Goal: Information Seeking & Learning: Find specific fact

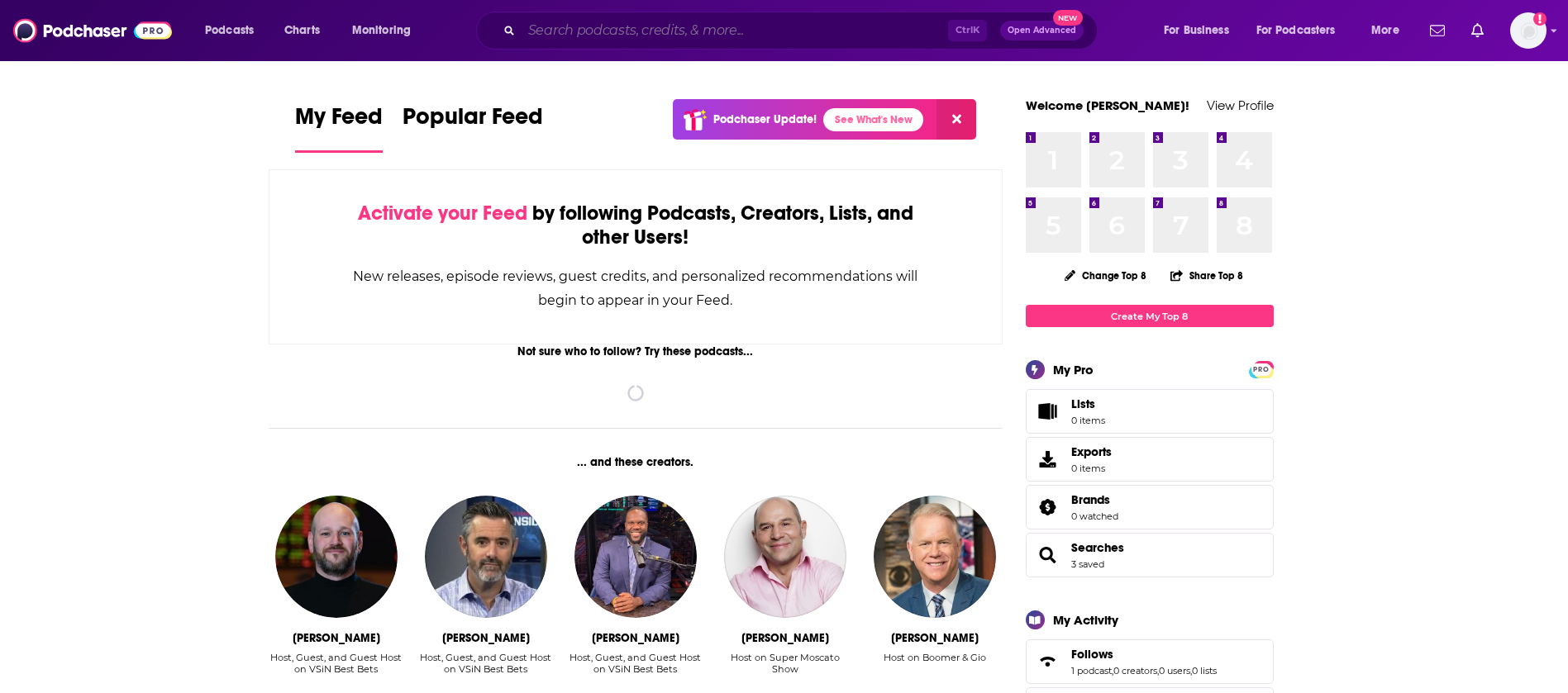
click at [892, 42] on input "Search podcasts, credits, & more..." at bounding box center [734, 30] width 426 height 27
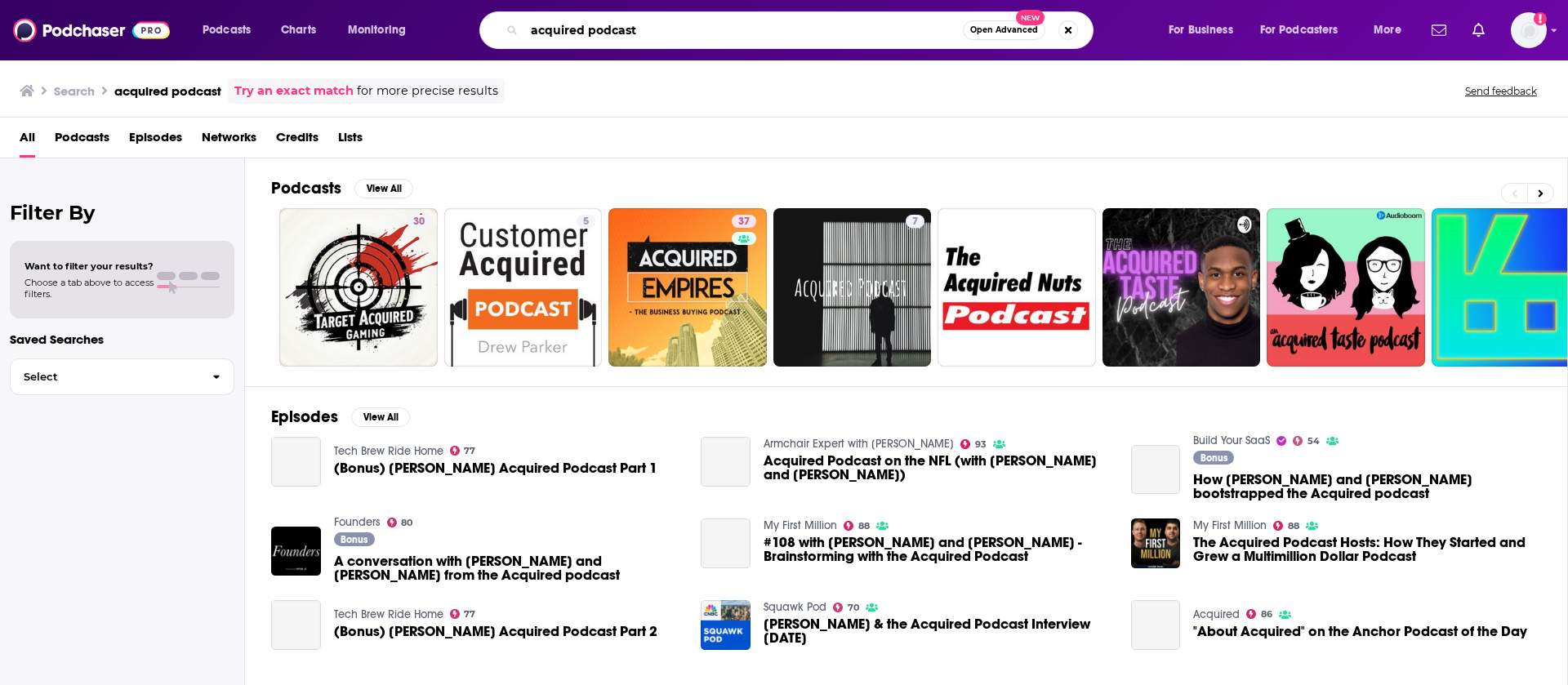
click at [617, 29] on input "acquired podcast" at bounding box center [743, 29] width 439 height 26
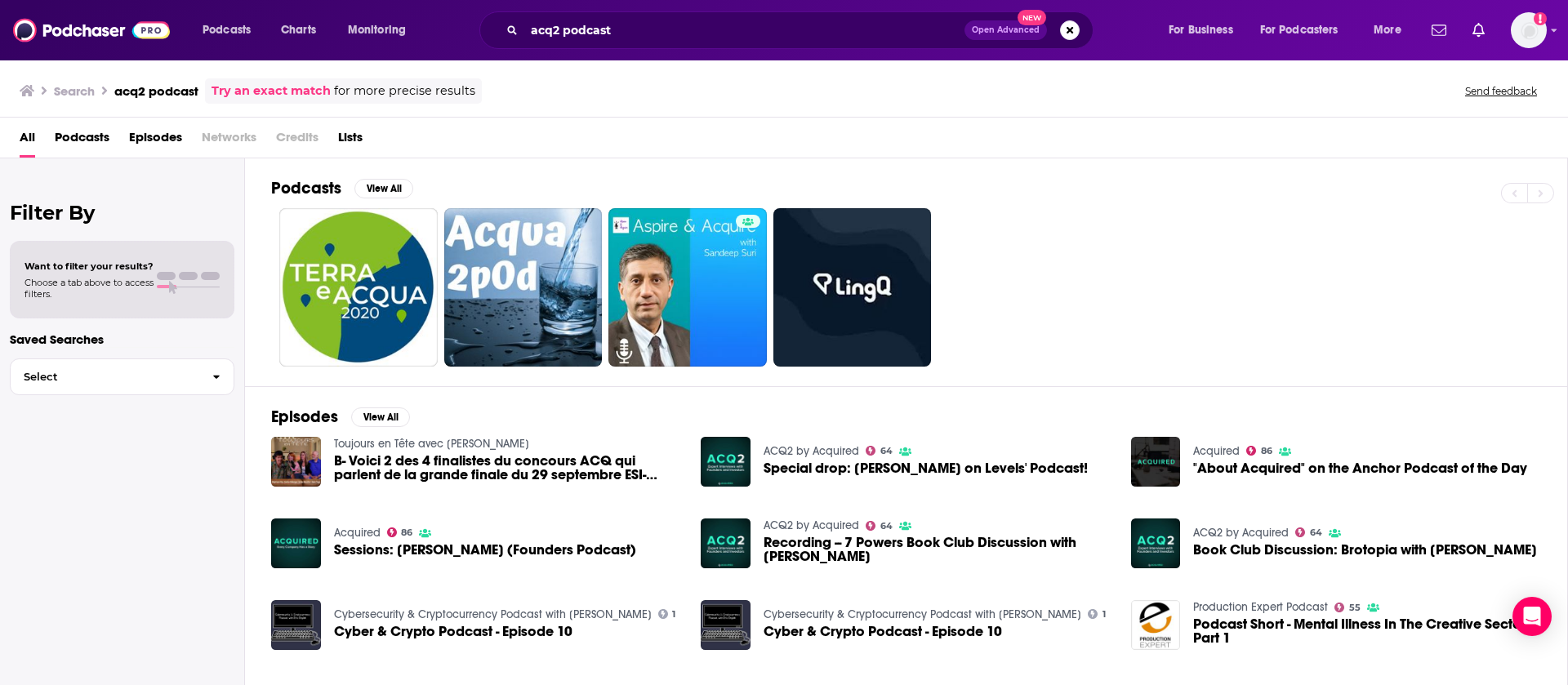
click at [83, 135] on span "Podcasts" at bounding box center [82, 141] width 55 height 33
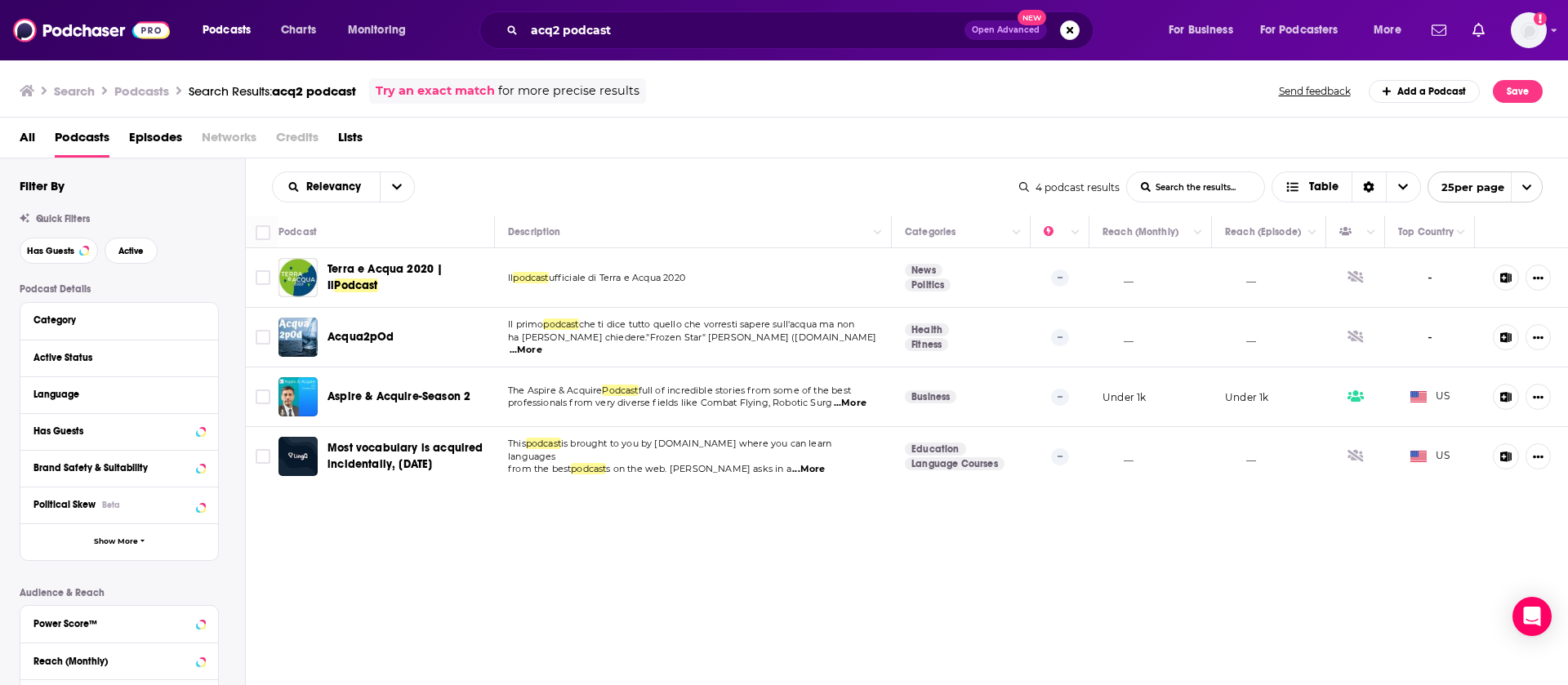
click at [696, 43] on div "acq2 podcast Open Advanced New" at bounding box center [787, 30] width 614 height 37
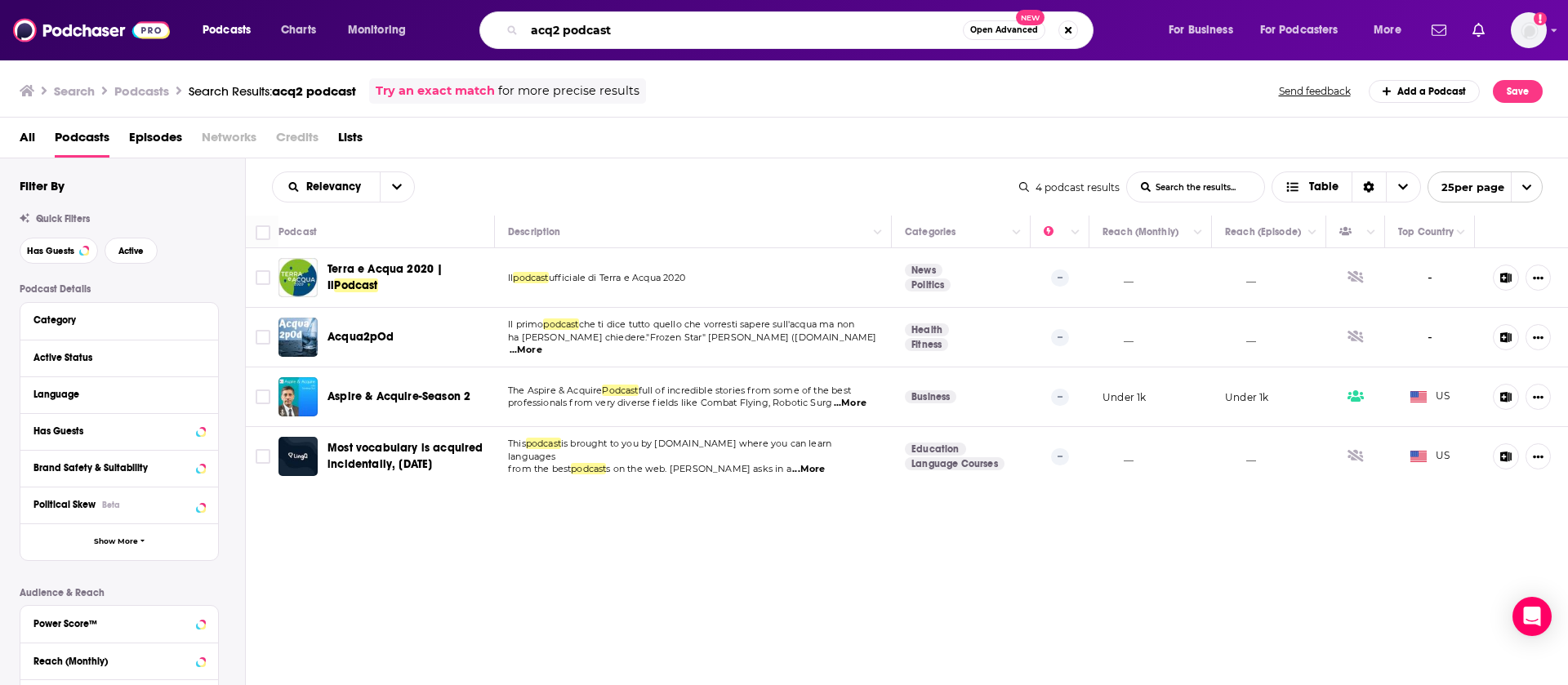
click at [696, 36] on input "acq2 podcast" at bounding box center [743, 29] width 439 height 26
type input "acquired podcast"
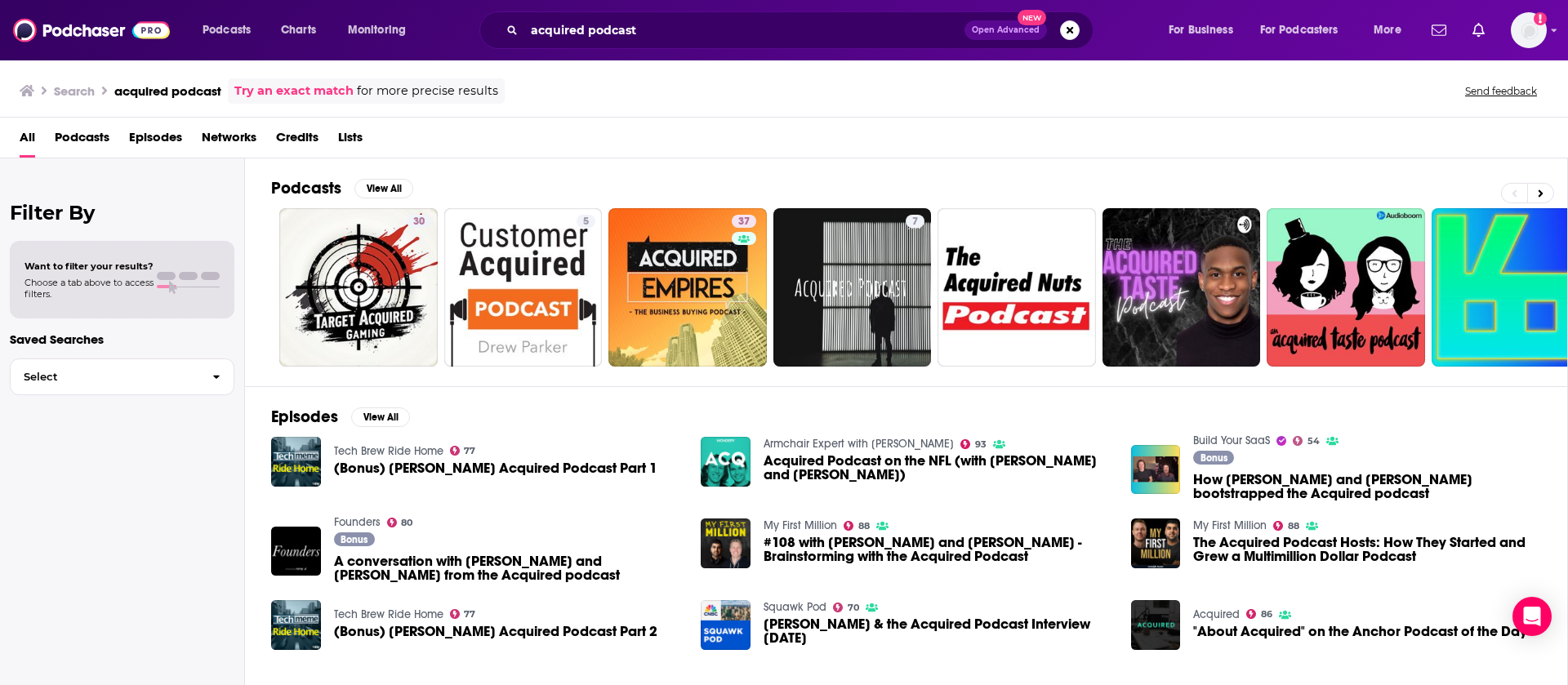
click at [902, 455] on span "Acquired Podcast on the NFL (with [PERSON_NAME] and [PERSON_NAME])" at bounding box center [937, 468] width 348 height 27
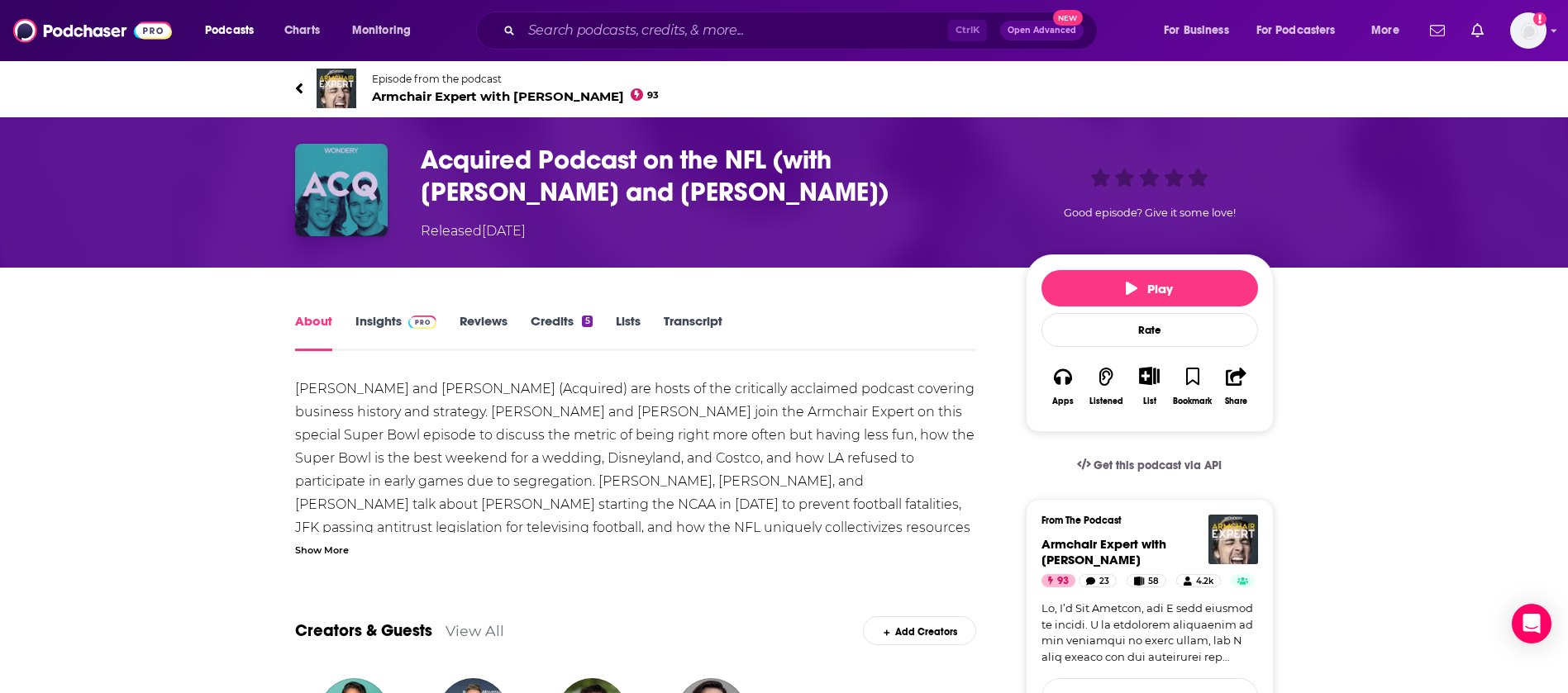
click at [356, 200] on img "Acquired Podcast on the NFL (with Ben Gilbert and David Rosenthal)" at bounding box center [341, 190] width 92 height 92
click at [355, 194] on img "Acquired Podcast on the NFL (with Ben Gilbert and David Rosenthal)" at bounding box center [341, 190] width 92 height 92
click at [393, 314] on link "Insights" at bounding box center [396, 332] width 81 height 38
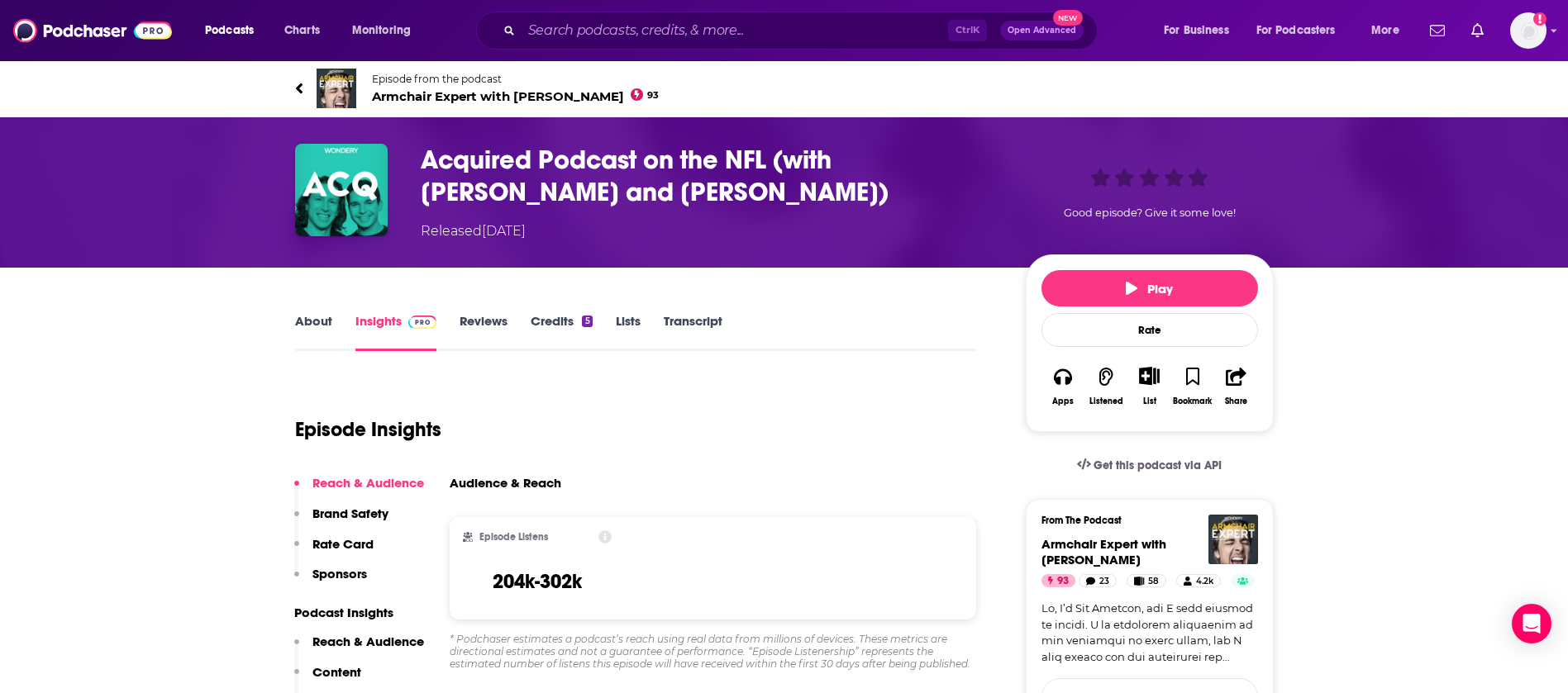
click at [330, 320] on link "About" at bounding box center [313, 332] width 37 height 38
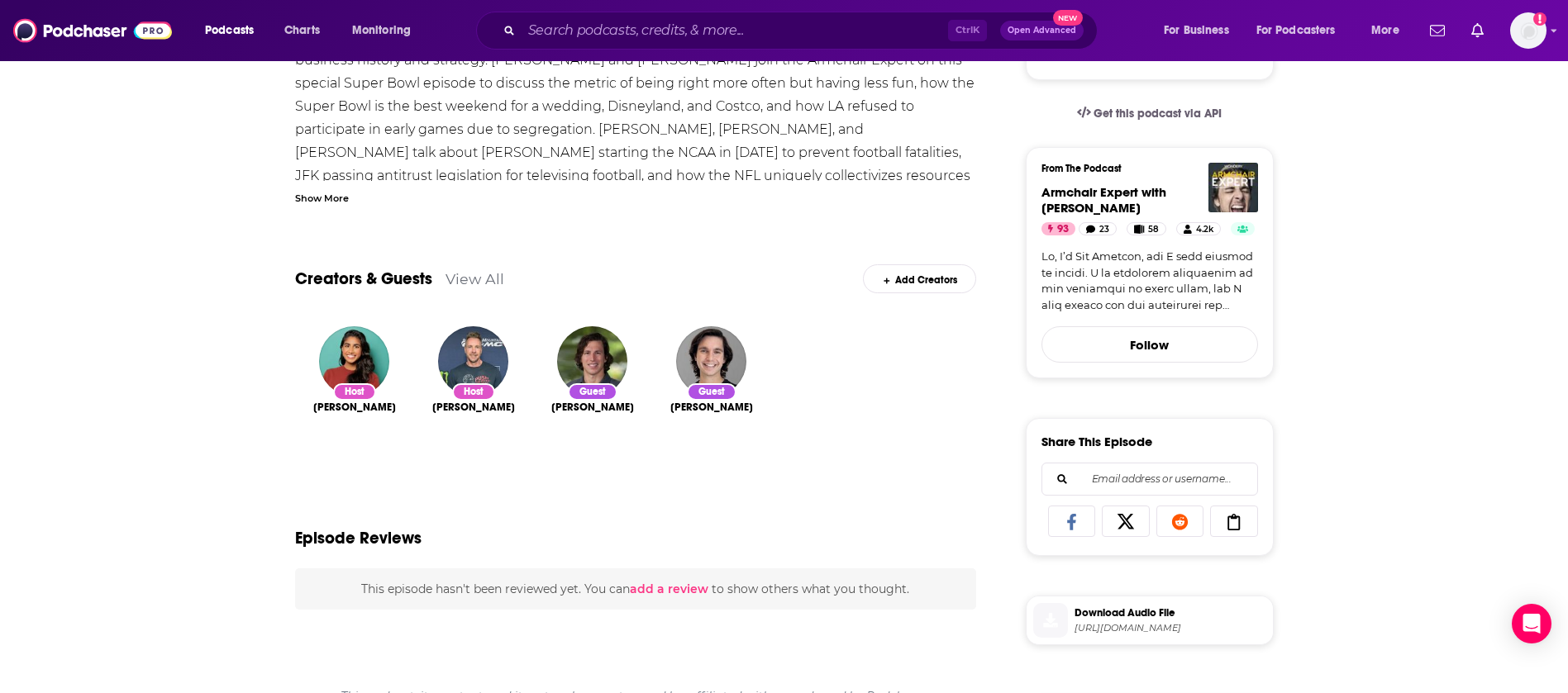
scroll to position [495, 0]
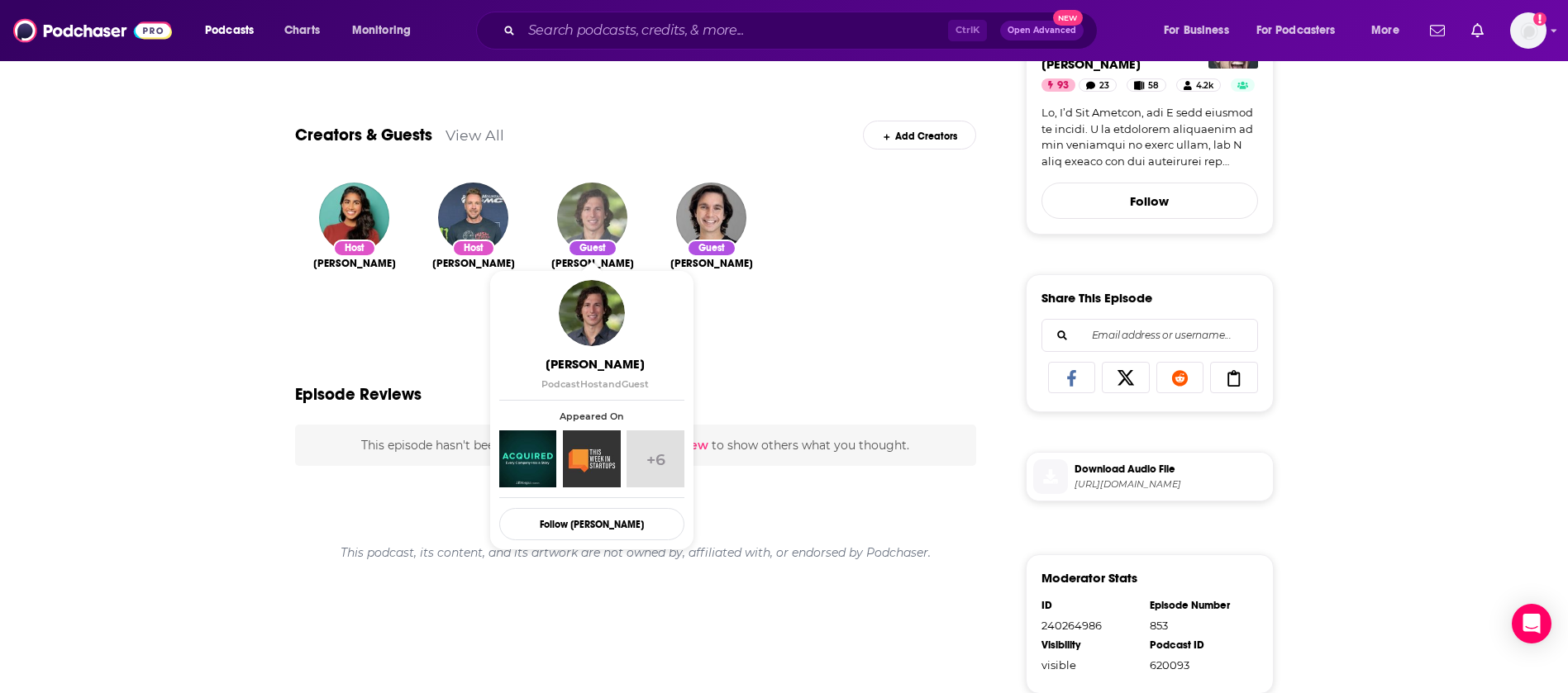
click at [602, 234] on img "David Rosenthal" at bounding box center [592, 217] width 71 height 70
